Goal: Information Seeking & Learning: Learn about a topic

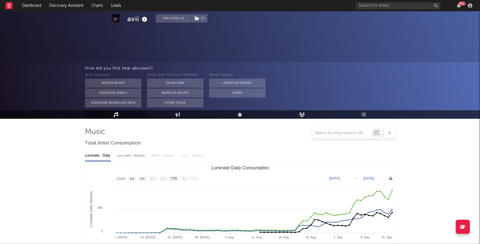
select select "1w"
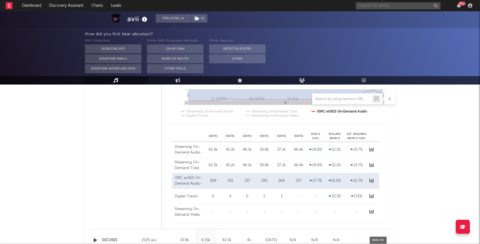
click at [387, 6] on input "text" at bounding box center [398, 5] width 85 height 7
paste input "https://www.youtube.com/watch?v=db072JhHJuM"
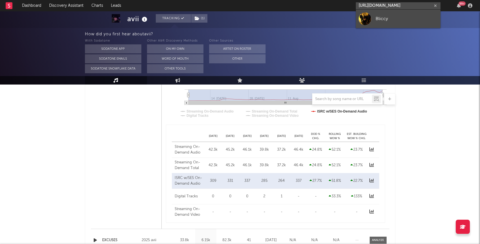
type input "https://www.youtube.com/watch?v=db072JhHJuM"
click at [391, 15] on link "Bliccy" at bounding box center [398, 19] width 85 height 18
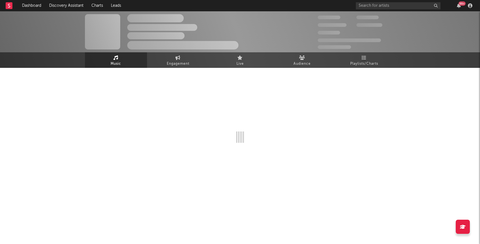
select select "1w"
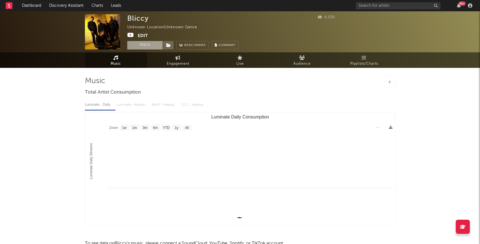
click at [148, 47] on button "Track" at bounding box center [144, 45] width 35 height 8
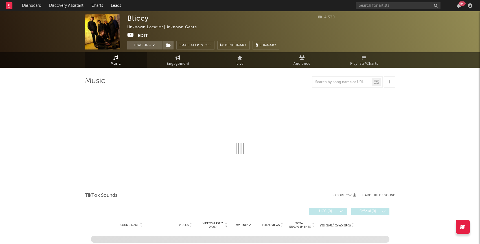
select select "1w"
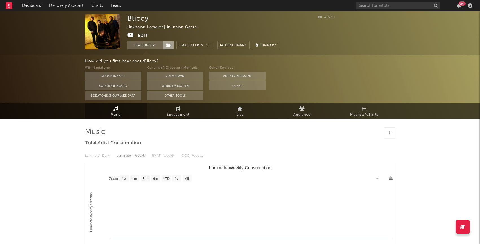
click at [170, 47] on icon at bounding box center [168, 45] width 5 height 4
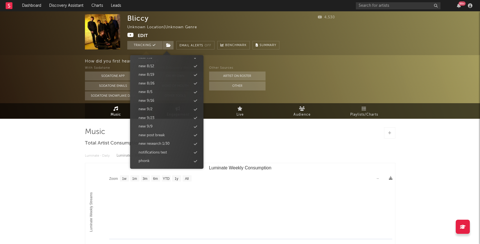
scroll to position [575, 0]
click at [160, 116] on div "new 9/23" at bounding box center [166, 117] width 65 height 7
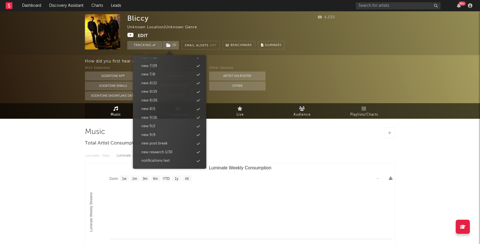
scroll to position [583, 0]
click at [47, 86] on div "How did you first hear about Bliccy ? With Sodatone Sodatone App Sodatone Email…" at bounding box center [240, 79] width 480 height 48
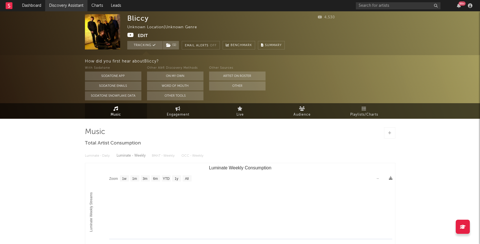
click at [66, 8] on link "Discovery Assistant" at bounding box center [66, 5] width 42 height 11
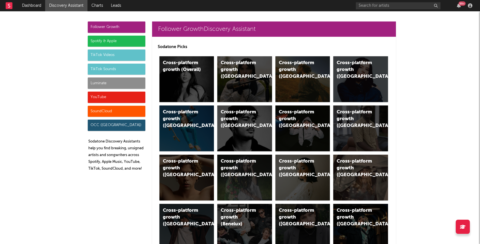
click at [107, 84] on div "Luminate" at bounding box center [117, 82] width 58 height 11
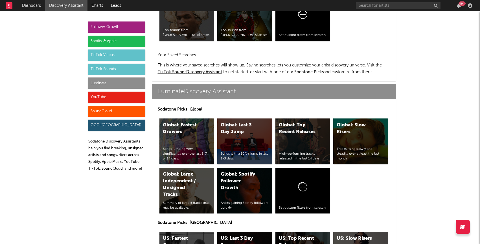
scroll to position [2507, 0]
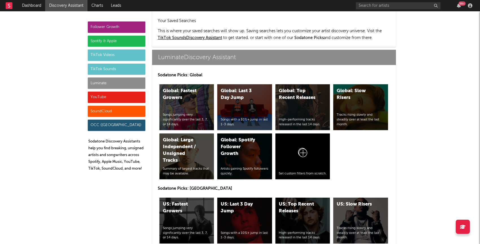
click at [309, 197] on div "US: Top Recent Releases High-performing tracks released in the last 14 days." at bounding box center [303, 220] width 55 height 46
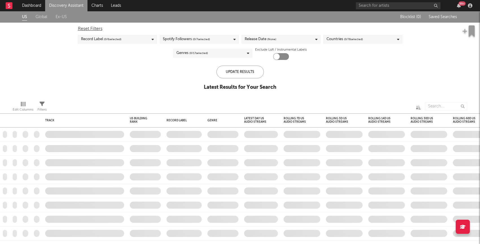
checkbox input "true"
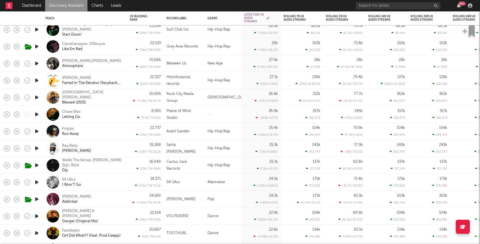
click at [206, 80] on div "Hip-Hop/Rap" at bounding box center [223, 80] width 37 height 17
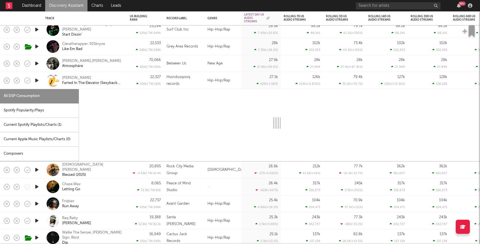
select select "1w"
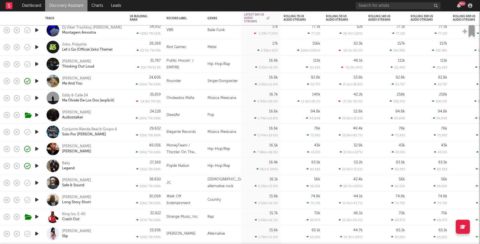
click at [40, 165] on icon "button" at bounding box center [37, 165] width 6 height 7
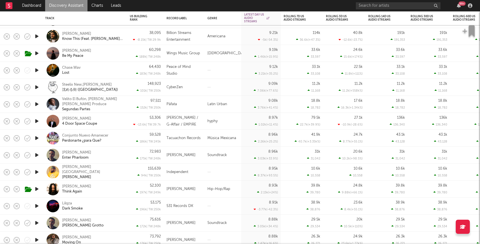
click at [36, 206] on icon "button" at bounding box center [37, 205] width 6 height 7
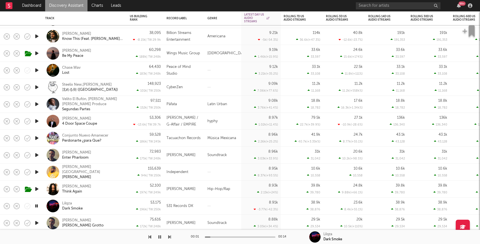
click at [116, 203] on div "Lilqza Dark Smoke" at bounding box center [92, 206] width 61 height 10
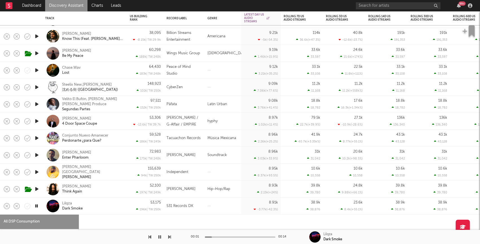
select select "1w"
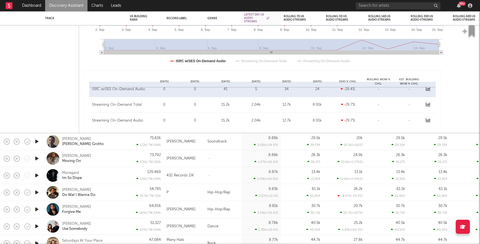
click at [38, 174] on icon "button" at bounding box center [37, 175] width 6 height 7
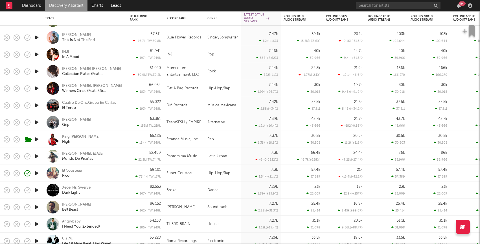
click at [36, 172] on icon "button" at bounding box center [37, 172] width 6 height 7
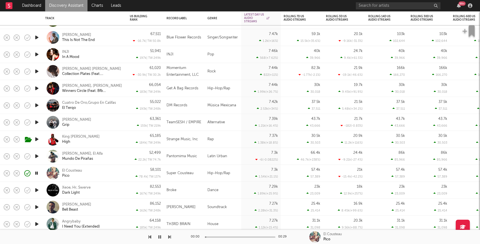
click at [100, 175] on div "El Cousteau Pico" at bounding box center [92, 173] width 61 height 10
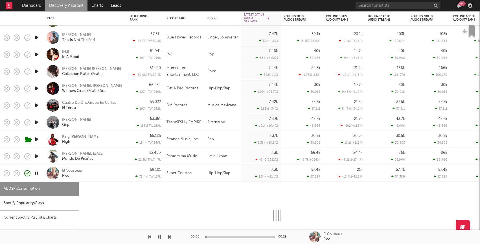
select select "1w"
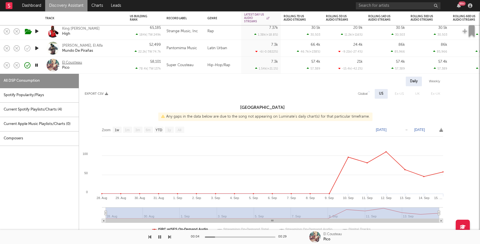
click at [74, 60] on div "El Cousteau" at bounding box center [72, 62] width 20 height 5
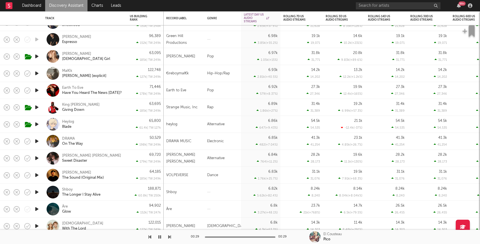
click at [35, 71] on icon "button" at bounding box center [37, 73] width 6 height 7
click at [118, 78] on div "Mal€k Charlie Kirk [explicit]" at bounding box center [84, 73] width 79 height 17
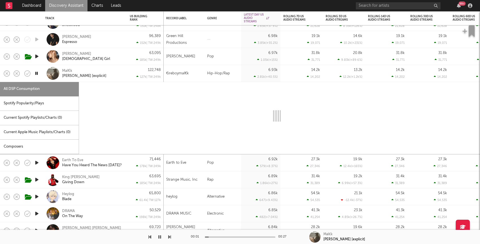
select select "1w"
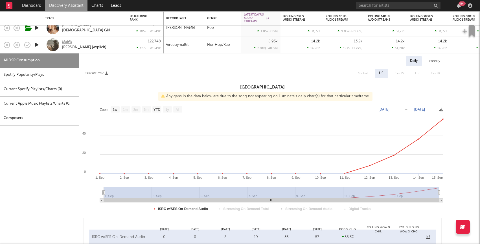
click at [67, 42] on div "Mal€k" at bounding box center [67, 42] width 10 height 5
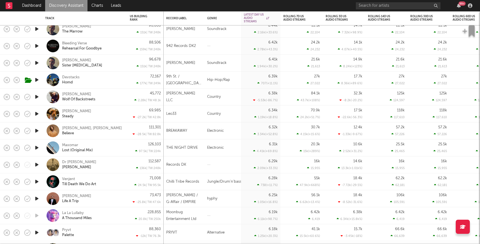
click at [421, 10] on div "99 +" at bounding box center [415, 5] width 119 height 11
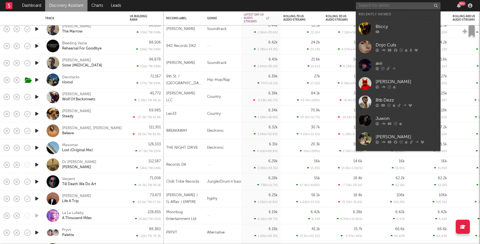
click at [418, 6] on input "text" at bounding box center [398, 5] width 85 height 7
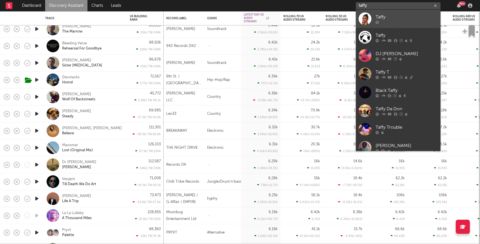
type input "taffy"
click at [407, 18] on div "Taffy" at bounding box center [407, 17] width 62 height 7
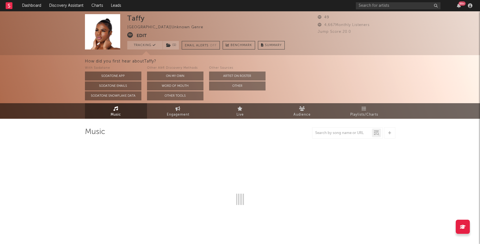
select select "1w"
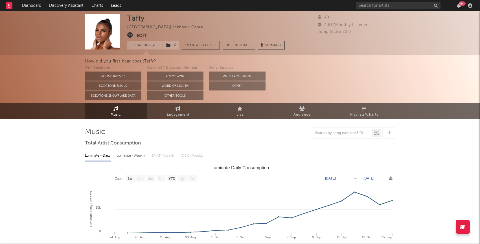
click at [171, 40] on div "Taffy United States | Unknown Genre Edit Tracking ( 1 ) Email Alerts Off Benchm…" at bounding box center [206, 31] width 158 height 35
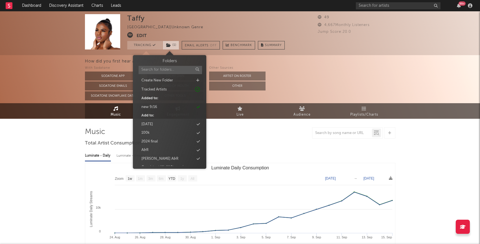
click at [171, 41] on span "( 1 )" at bounding box center [171, 45] width 17 height 8
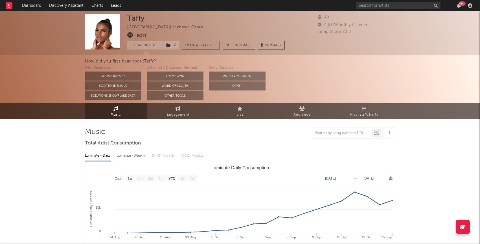
click at [319, 37] on div "49 4,667 Monthly Listeners Jump Score: 20.0" at bounding box center [357, 31] width 78 height 35
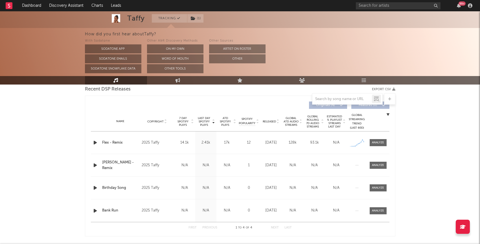
scroll to position [215, 0]
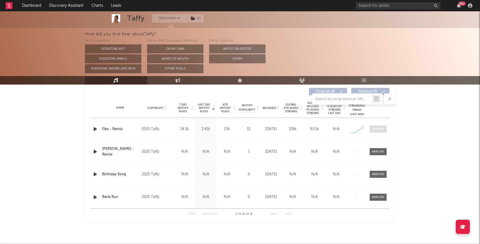
click at [378, 131] on div at bounding box center [378, 129] width 12 height 4
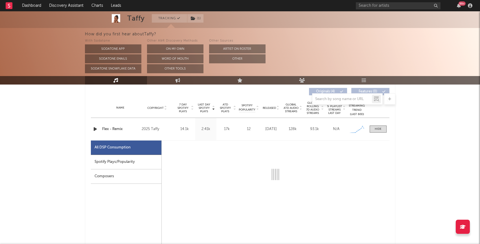
select select "1w"
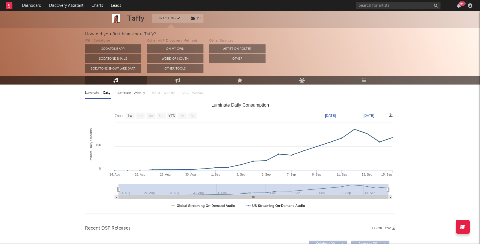
scroll to position [0, 0]
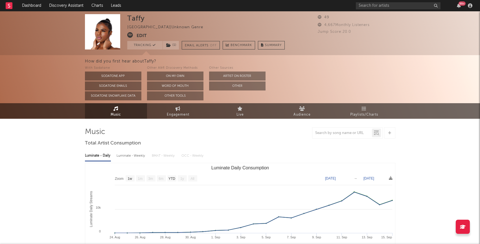
click at [129, 35] on icon at bounding box center [130, 35] width 6 height 6
click at [173, 106] on link "Engagement" at bounding box center [178, 111] width 62 height 16
select select "1w"
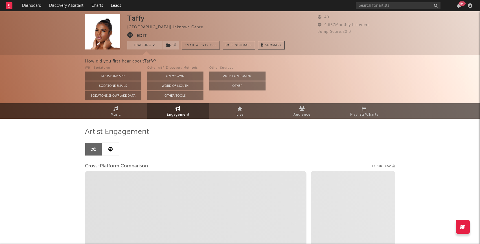
select select "1m"
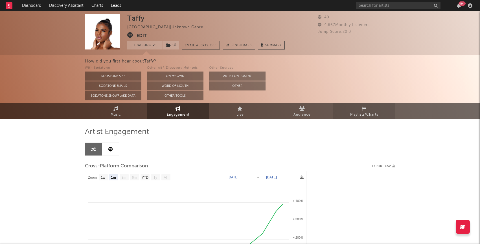
click at [363, 114] on span "Playlists/Charts" at bounding box center [364, 114] width 28 height 7
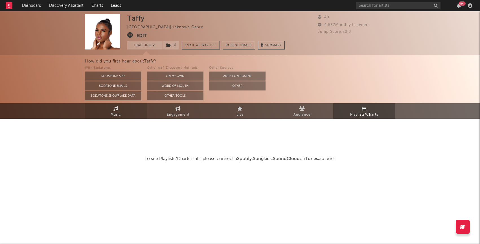
click at [123, 108] on link "Music" at bounding box center [116, 111] width 62 height 16
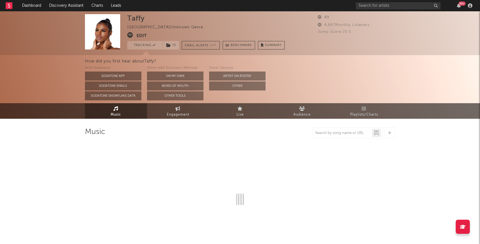
select select "1w"
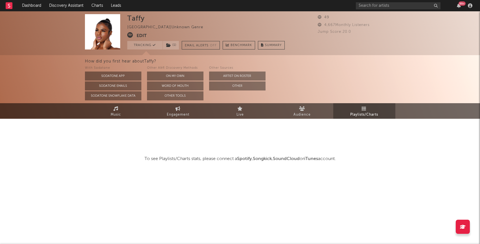
select select "1w"
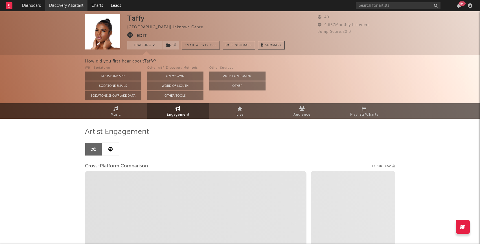
click at [60, 8] on link "Discovery Assistant" at bounding box center [66, 5] width 42 height 11
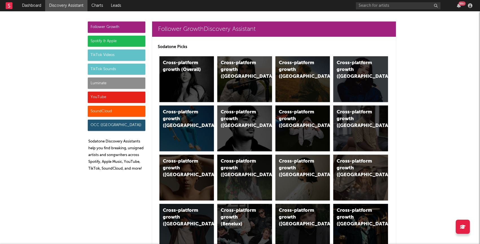
click at [111, 82] on div "Luminate" at bounding box center [117, 82] width 58 height 11
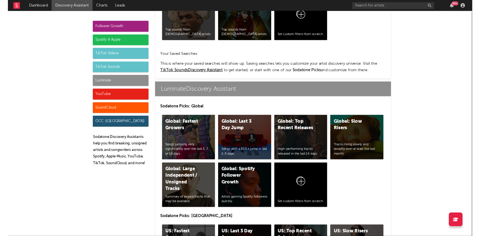
scroll to position [2507, 0]
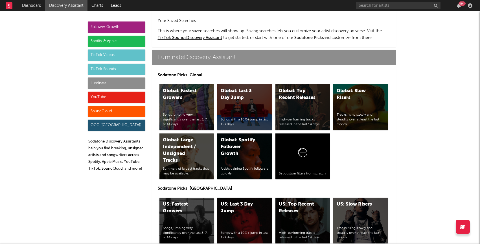
click at [175, 197] on div "US: Fastest Growers Songs jumping very significantly over the last 3, 7, or 14 …" at bounding box center [187, 220] width 55 height 46
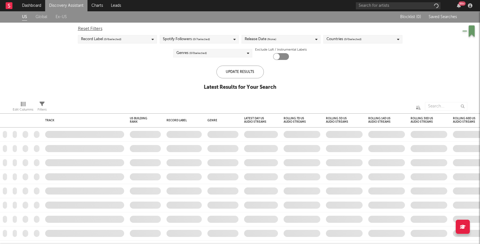
checkbox input "true"
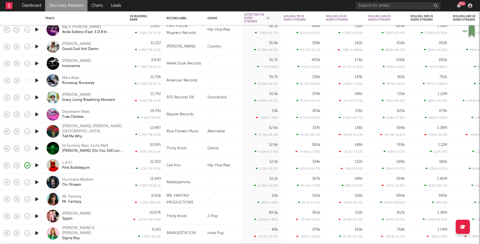
click at [130, 163] on div "12,350 1.12k | TW: 13.5k" at bounding box center [145, 165] width 31 height 17
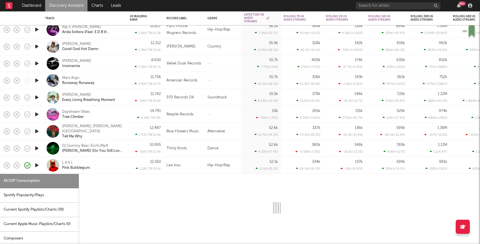
select select "6m"
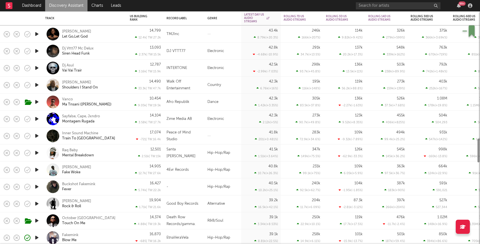
select select "6m"
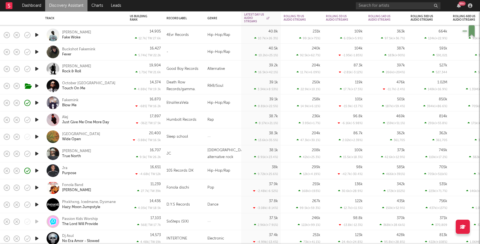
click at [36, 121] on icon "button" at bounding box center [37, 119] width 6 height 7
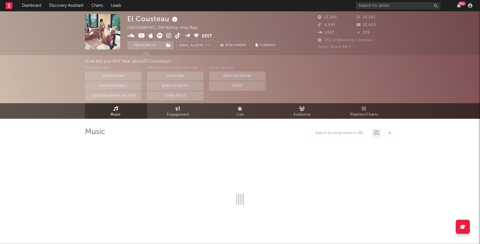
select select "6m"
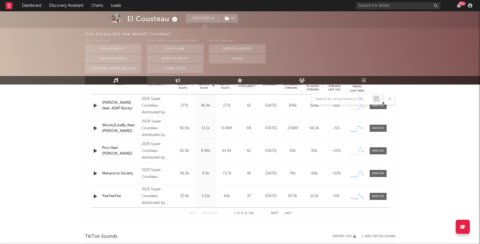
scroll to position [232, 0]
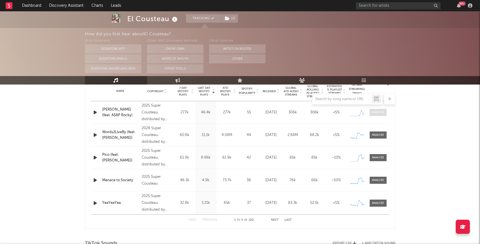
click at [378, 112] on div at bounding box center [378, 112] width 12 height 4
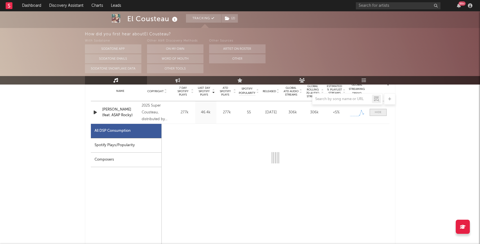
select select "1w"
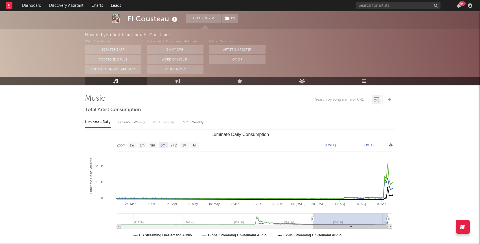
scroll to position [0, 0]
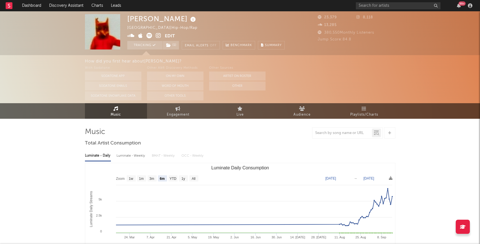
select select "6m"
click at [73, 7] on link "Discovery Assistant" at bounding box center [66, 5] width 42 height 11
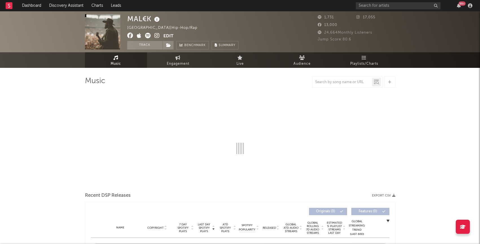
select select "1w"
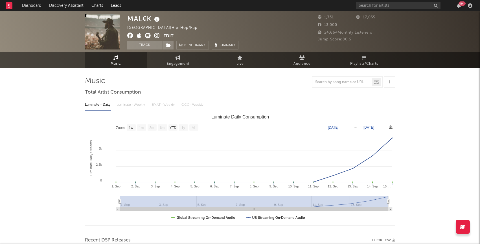
click at [157, 35] on icon at bounding box center [156, 36] width 5 height 6
